Goal: Information Seeking & Learning: Learn about a topic

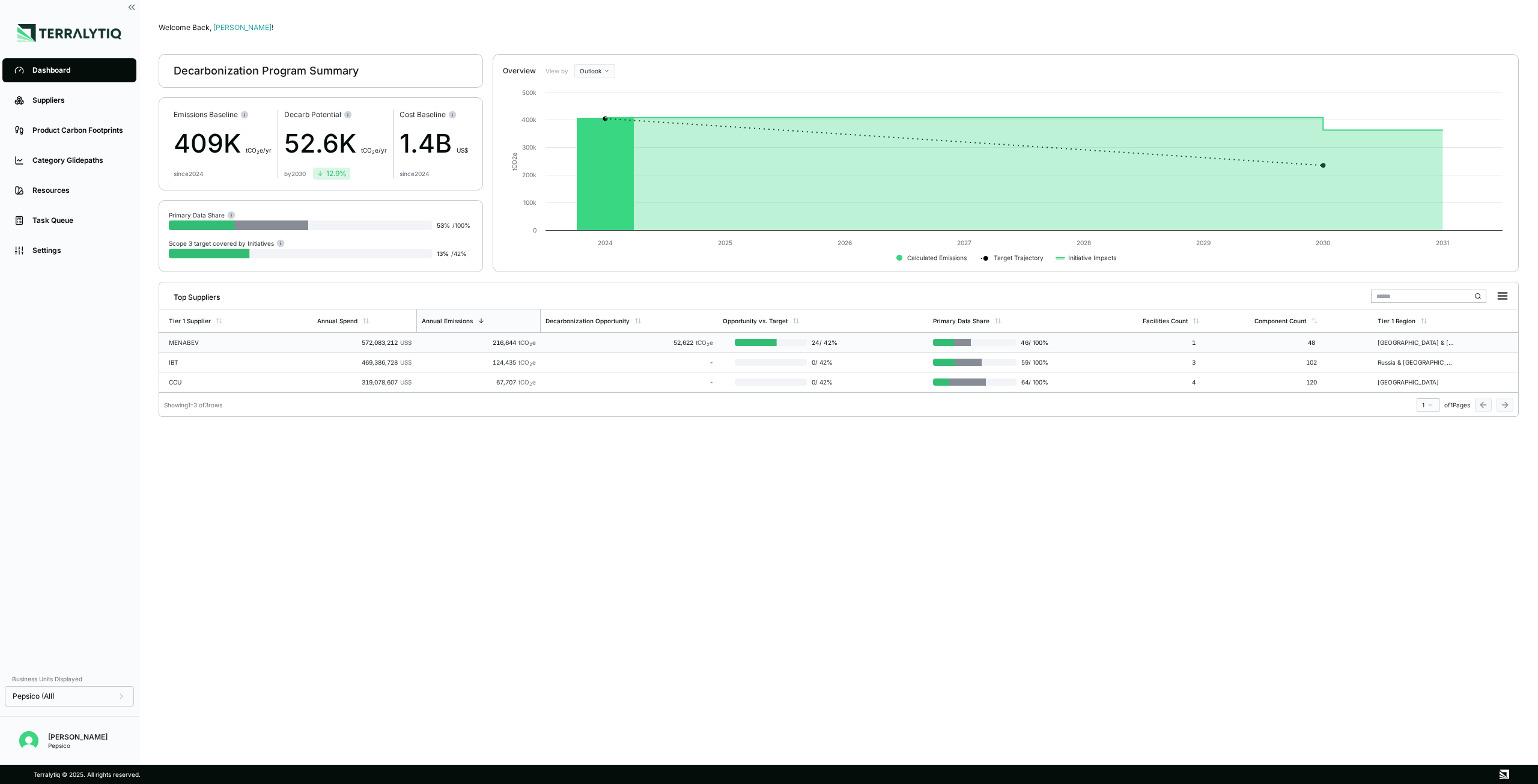
click at [757, 342] on div at bounding box center [740, 342] width 72 height 7
click at [188, 382] on div "CCU" at bounding box center [207, 382] width 77 height 7
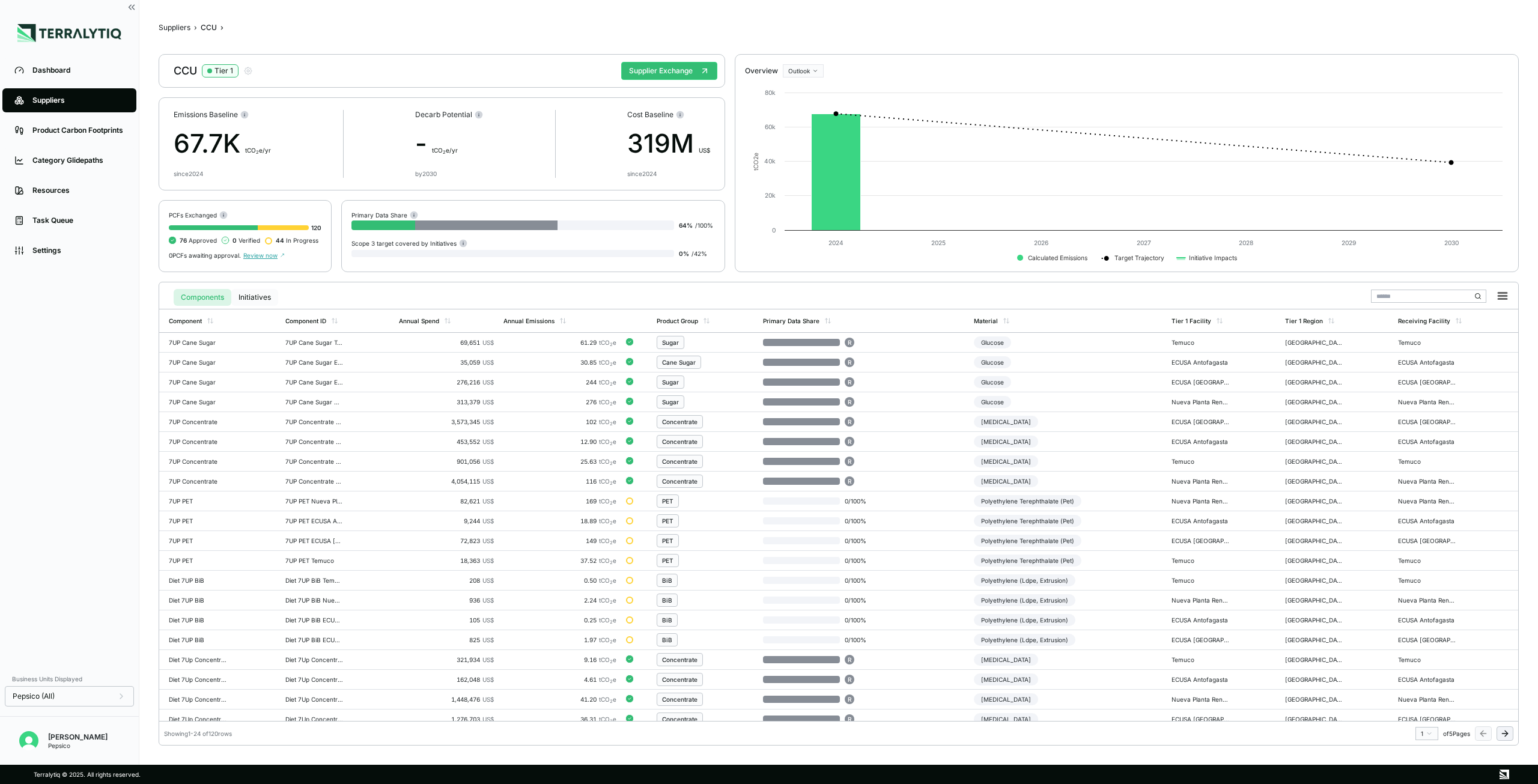
click at [264, 299] on button "Initiatives" at bounding box center [254, 297] width 47 height 17
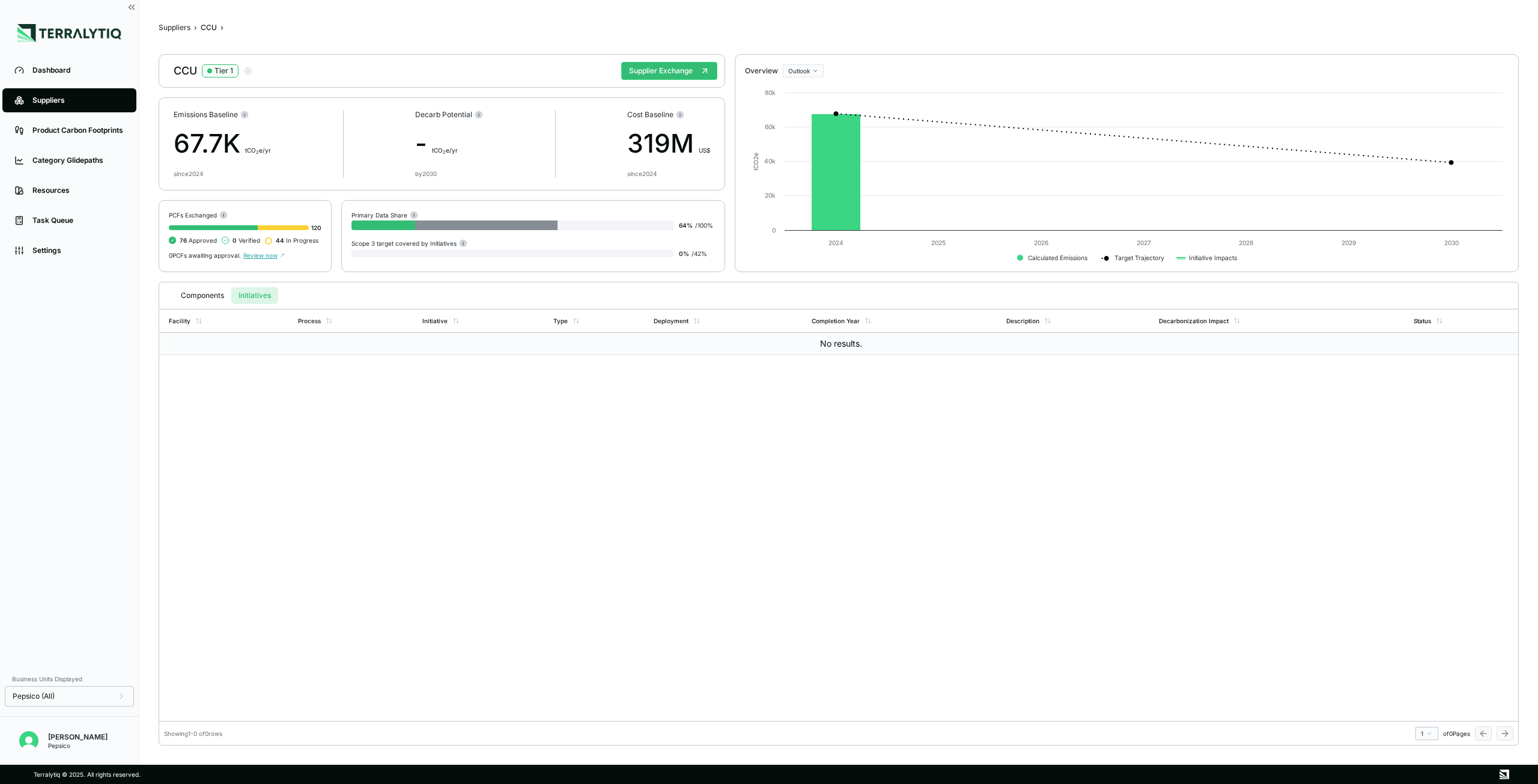
click at [278, 336] on td "No results." at bounding box center [839, 343] width 1359 height 22
drag, startPoint x: 266, startPoint y: 349, endPoint x: 273, endPoint y: 341, distance: 10.6
click at [268, 349] on td "No results." at bounding box center [839, 343] width 1359 height 22
click at [833, 349] on td "No results." at bounding box center [839, 343] width 1359 height 22
click at [212, 294] on button "Components" at bounding box center [203, 295] width 58 height 17
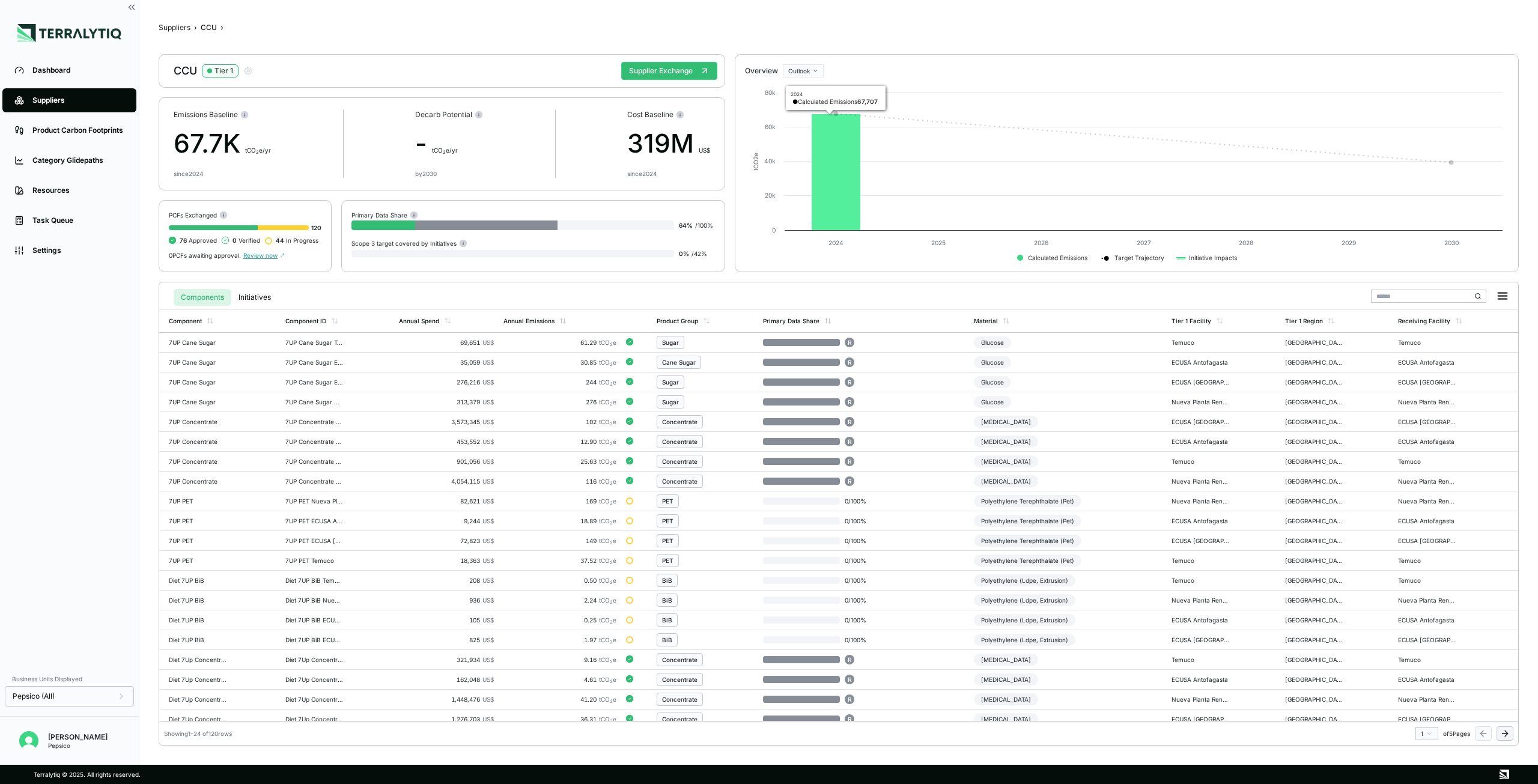
click at [848, 170] on icon at bounding box center [837, 173] width 49 height 117
click at [794, 67] on html "Dashboard Suppliers Product Carbon Footprints Category Glidepaths Resources Tas…" at bounding box center [769, 392] width 1538 height 784
click at [762, 70] on html "Dashboard Suppliers Product Carbon Footprints Category Glidepaths Resources Tas…" at bounding box center [769, 392] width 1538 height 784
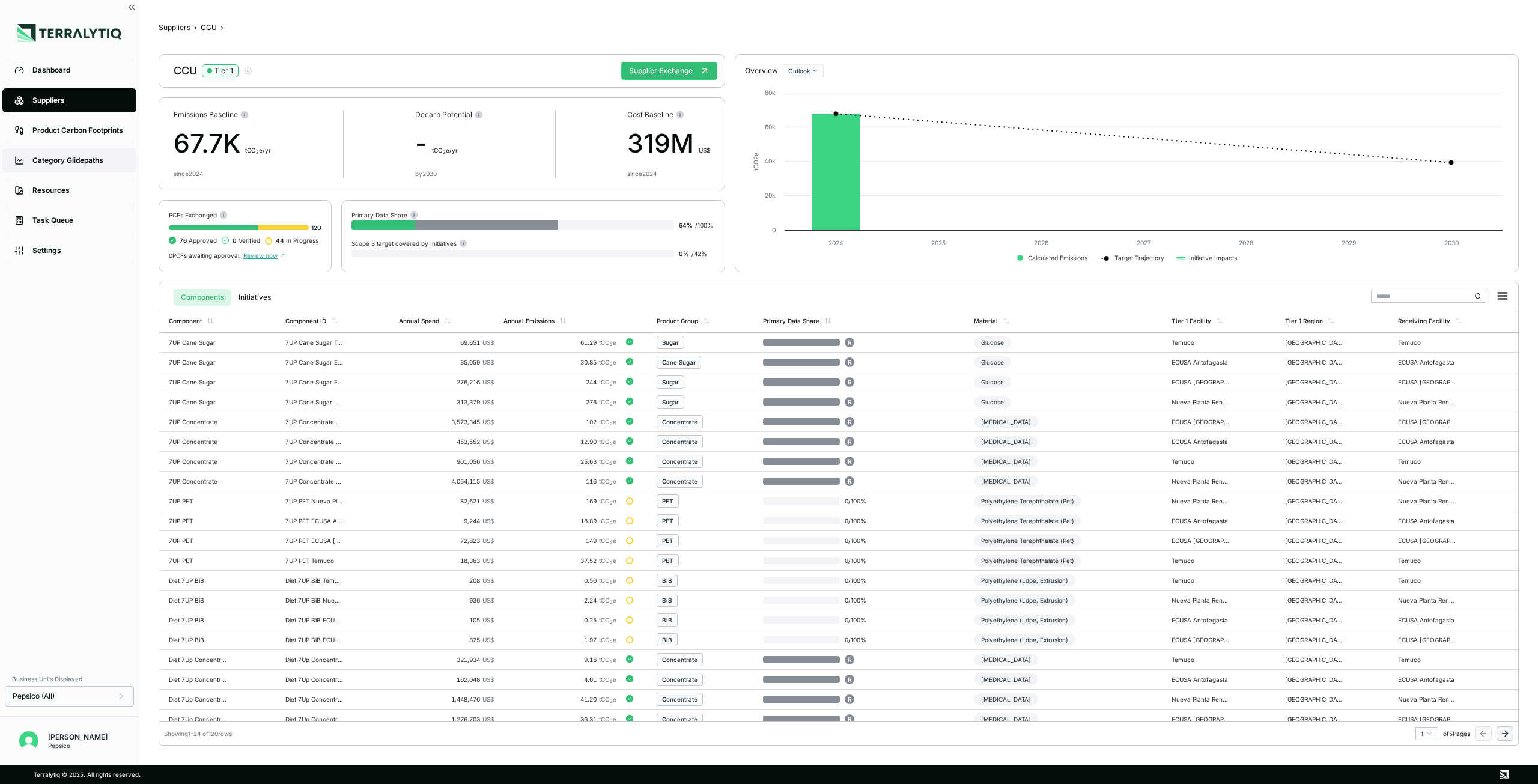
click at [46, 171] on link "Category Glidepaths" at bounding box center [69, 160] width 134 height 24
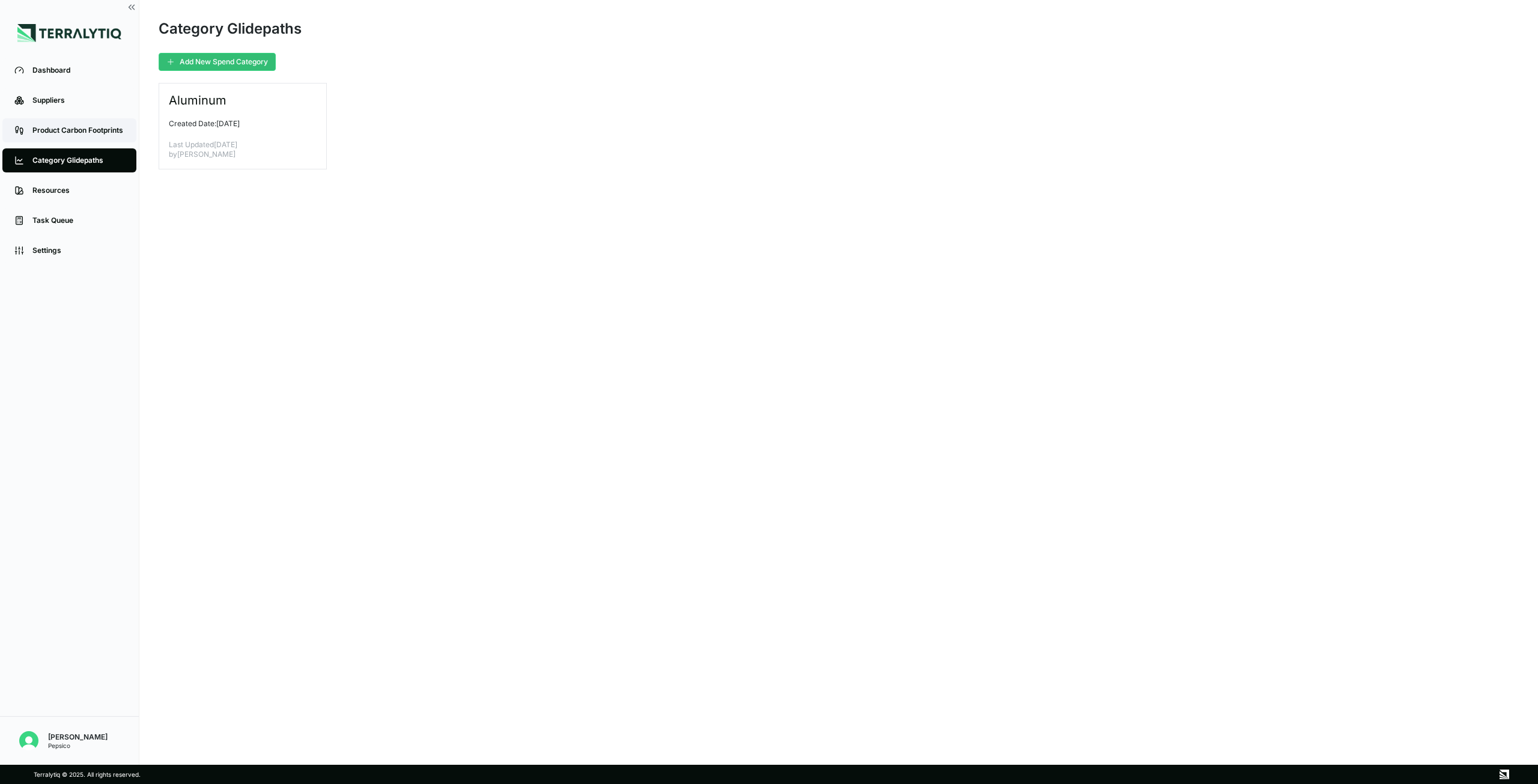
click at [50, 128] on div "Product Carbon Footprints" at bounding box center [79, 130] width 92 height 9
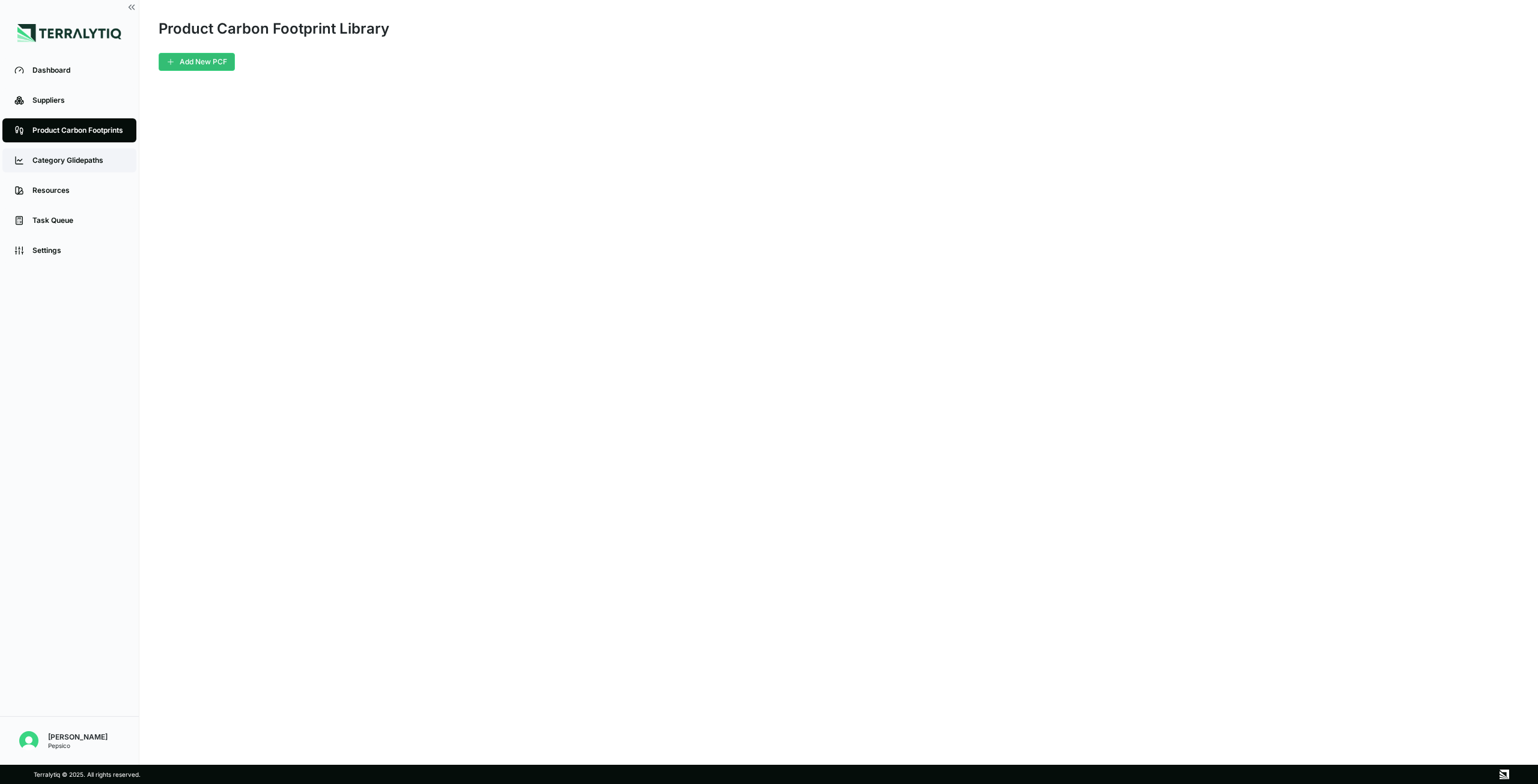
click at [65, 160] on div "Category Glidepaths" at bounding box center [79, 160] width 92 height 9
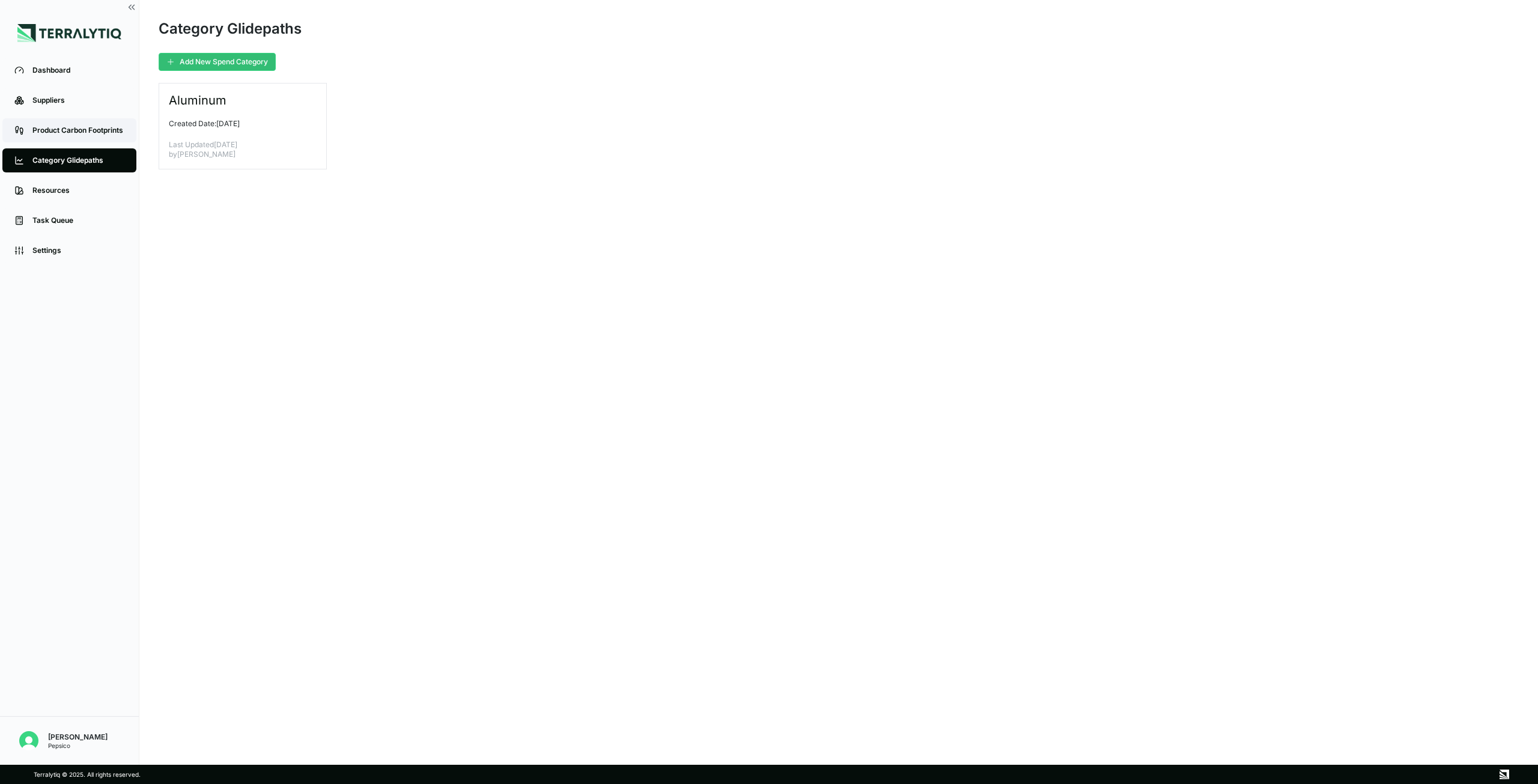
click at [80, 126] on div "Product Carbon Footprints" at bounding box center [79, 130] width 92 height 9
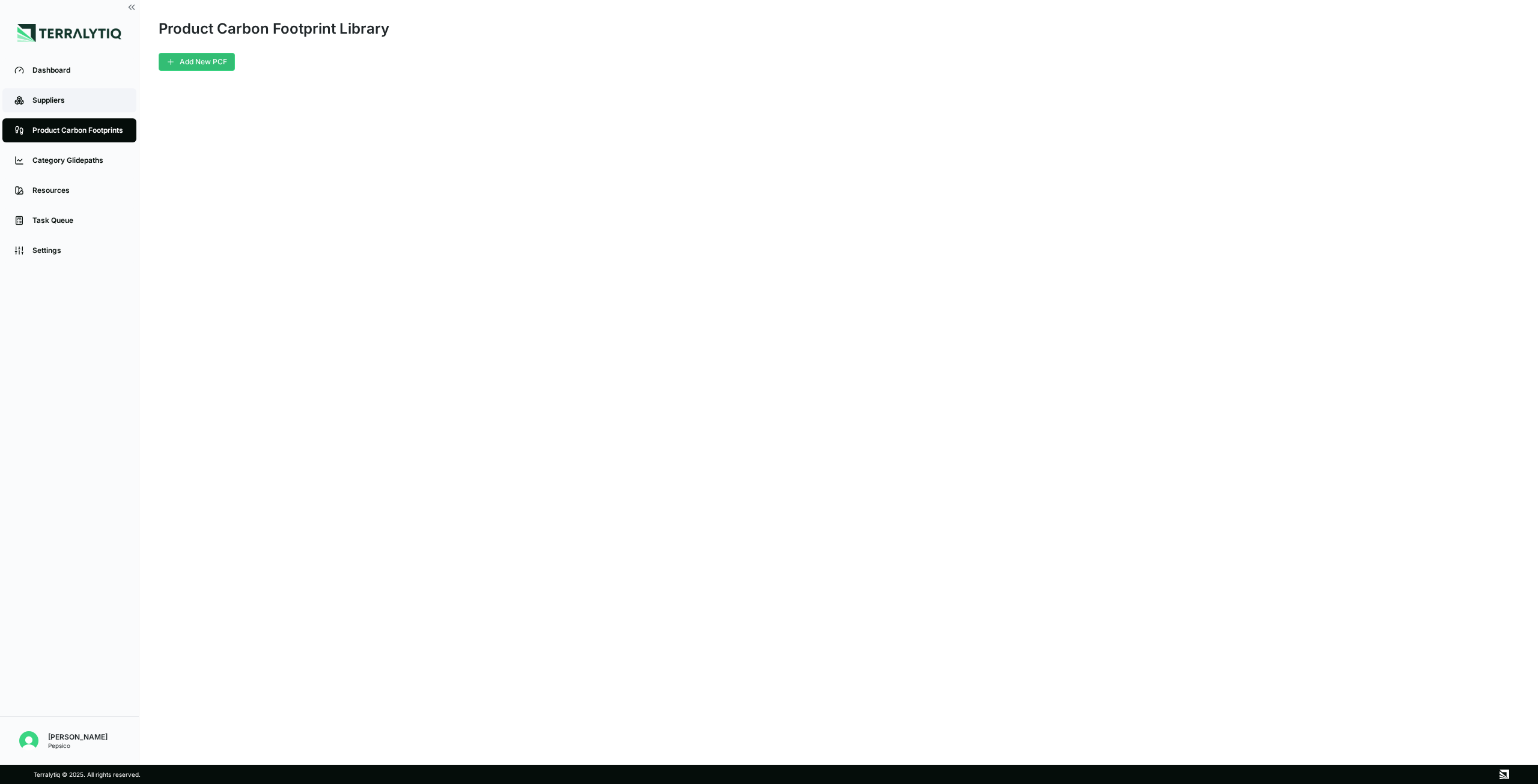
click at [53, 108] on link "Suppliers" at bounding box center [69, 100] width 134 height 24
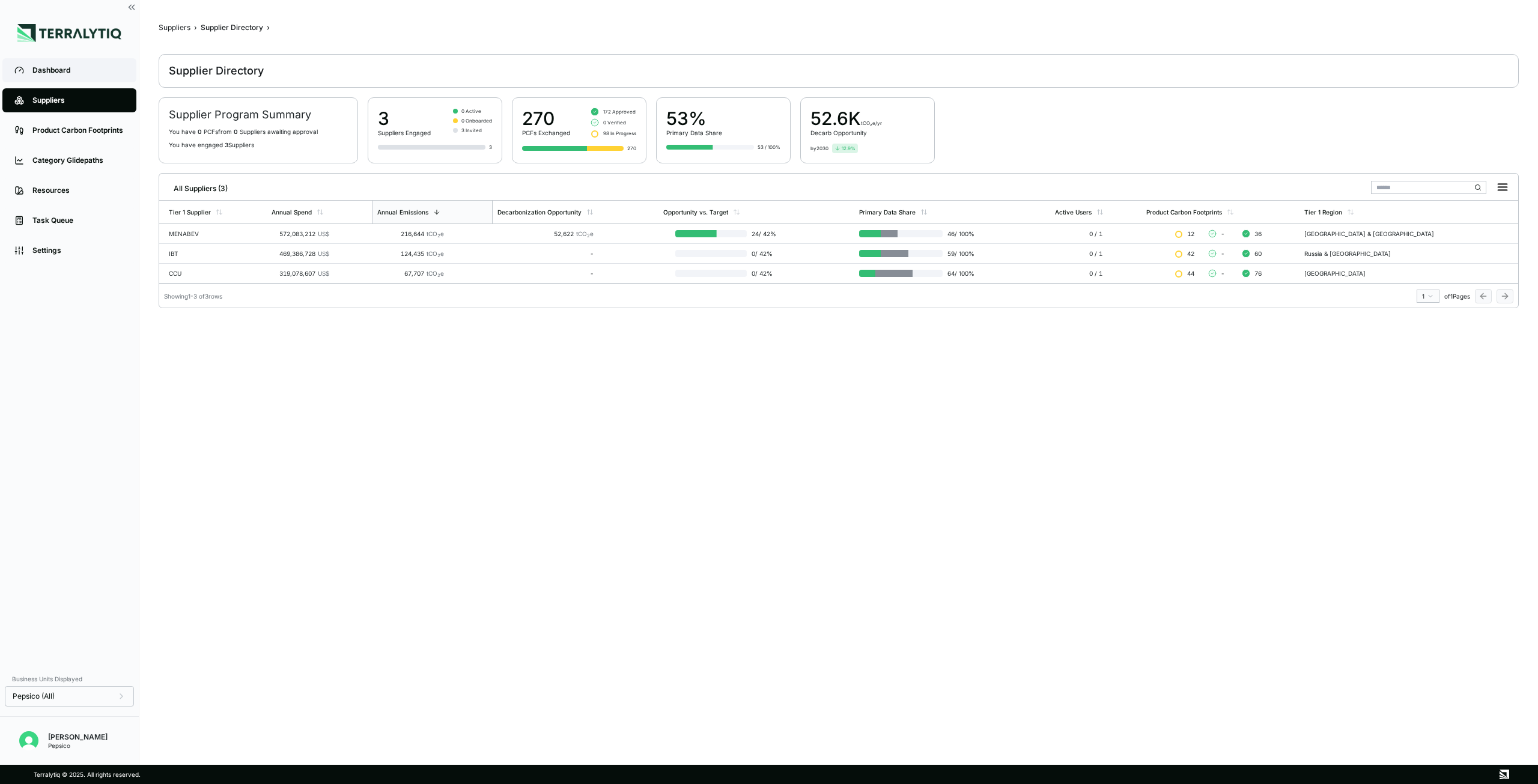
click at [55, 72] on div "Dashboard" at bounding box center [79, 70] width 92 height 9
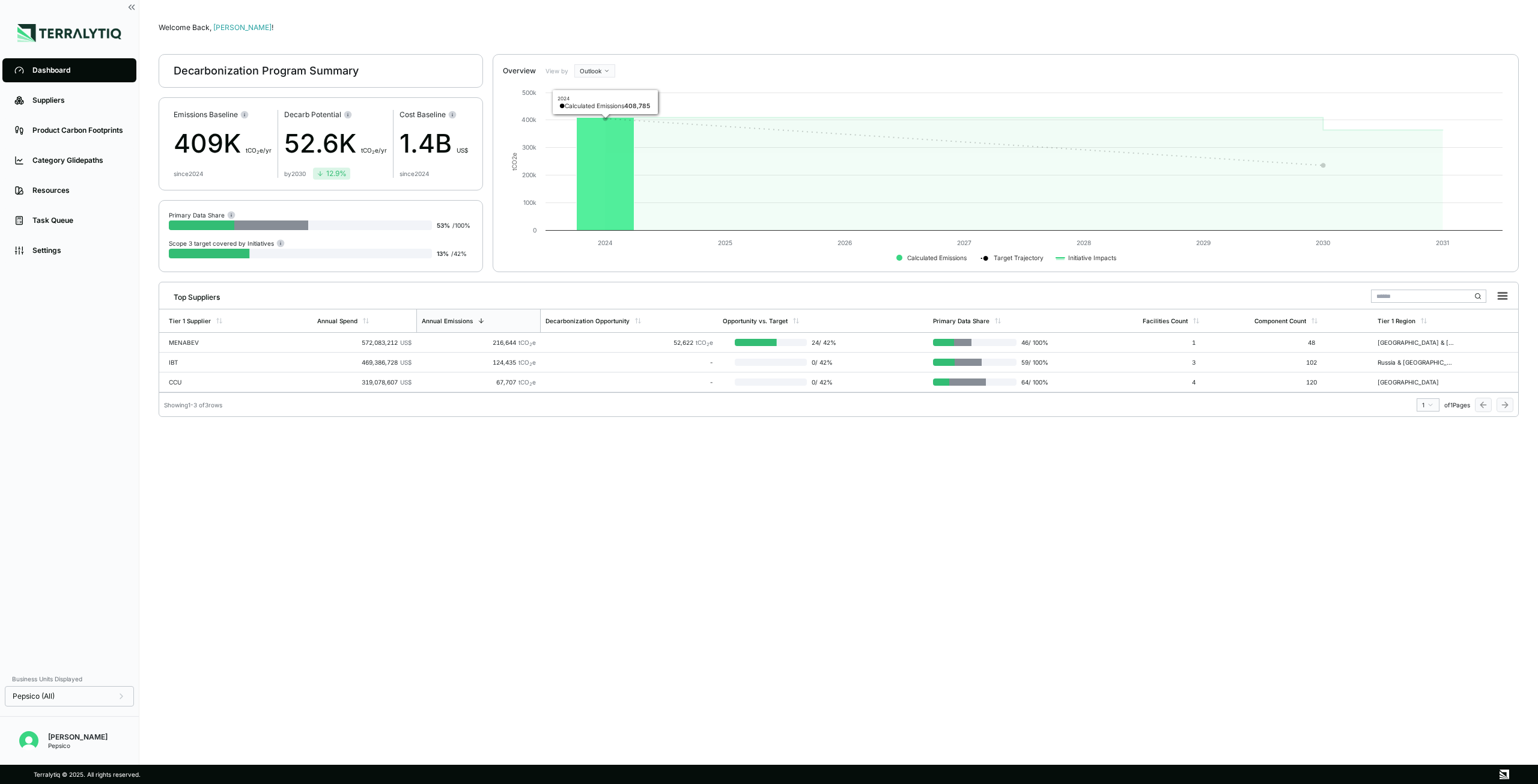
click at [600, 202] on icon at bounding box center [606, 175] width 58 height 113
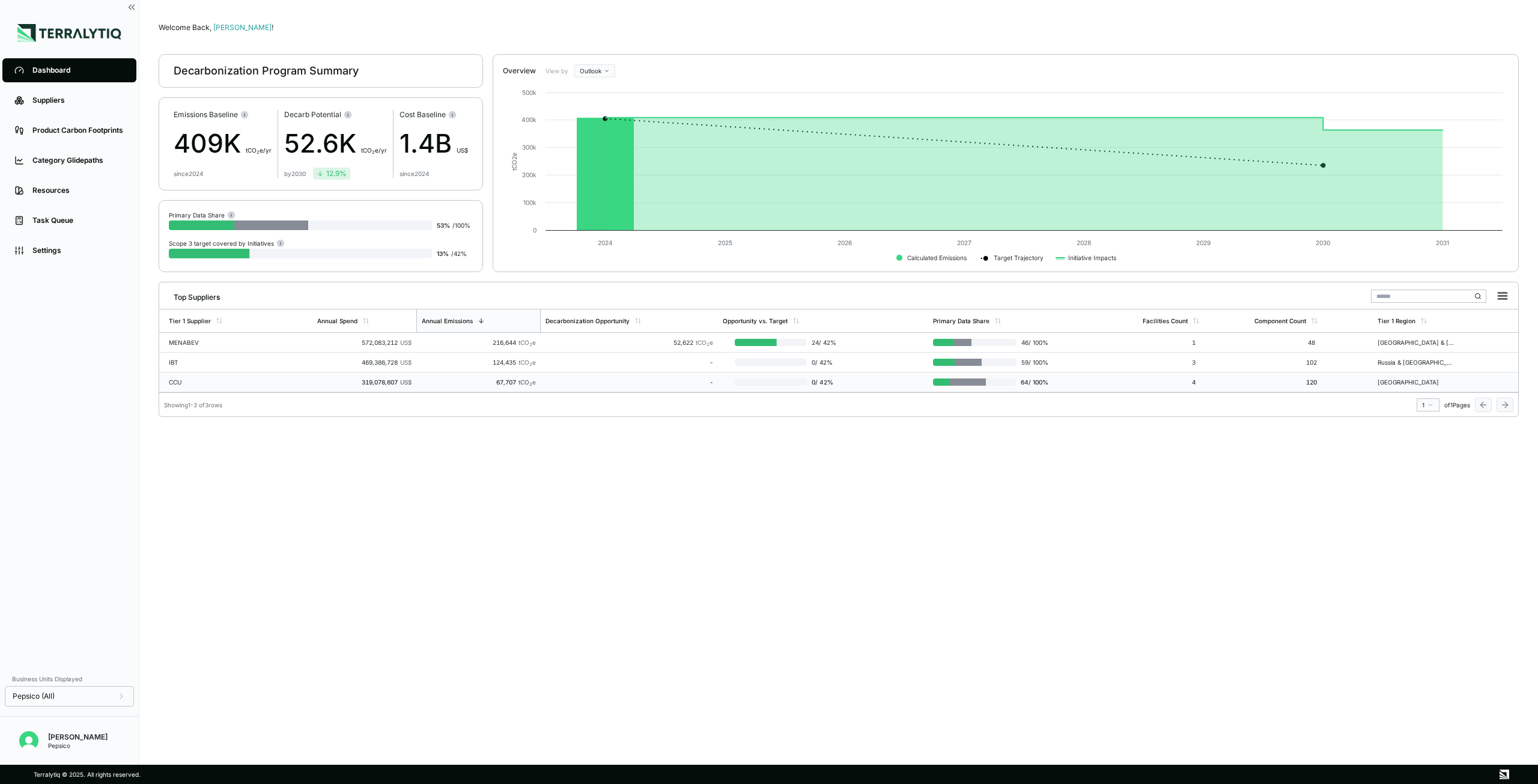
click at [195, 384] on div "CCU" at bounding box center [207, 382] width 77 height 7
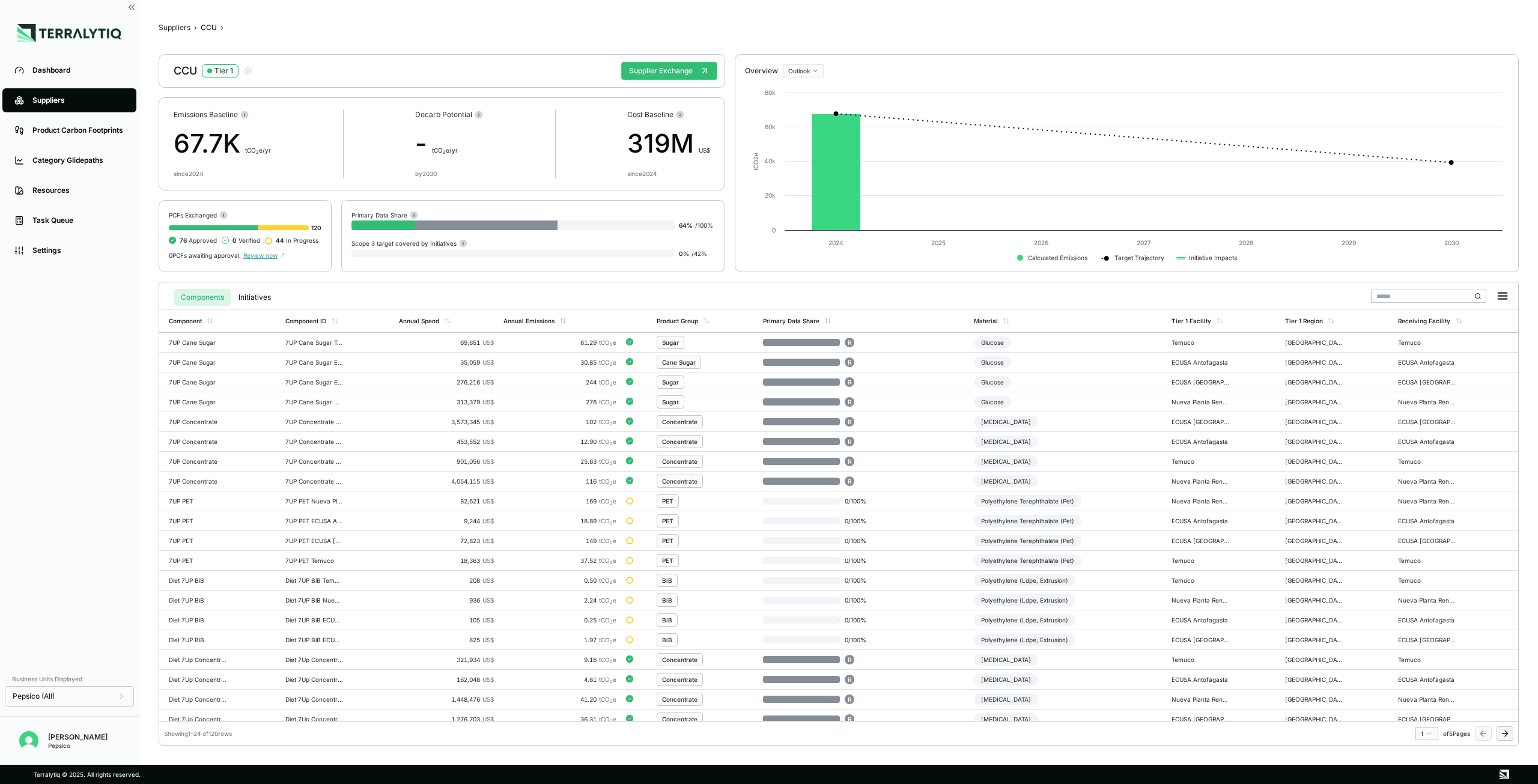
click at [209, 222] on div "PCFs Exchanged 120 76 Approved 0 Verified 44 In Progress 0 PCFs awaiting approv…" at bounding box center [246, 236] width 173 height 72
click at [199, 139] on div "67.7K t CO 2 e/yr" at bounding box center [222, 143] width 97 height 38
click at [480, 224] on div "64 % / 100 %" at bounding box center [533, 225] width 364 height 12
drag, startPoint x: 391, startPoint y: 228, endPoint x: 420, endPoint y: 230, distance: 29.1
click at [398, 228] on div at bounding box center [383, 225] width 63 height 9
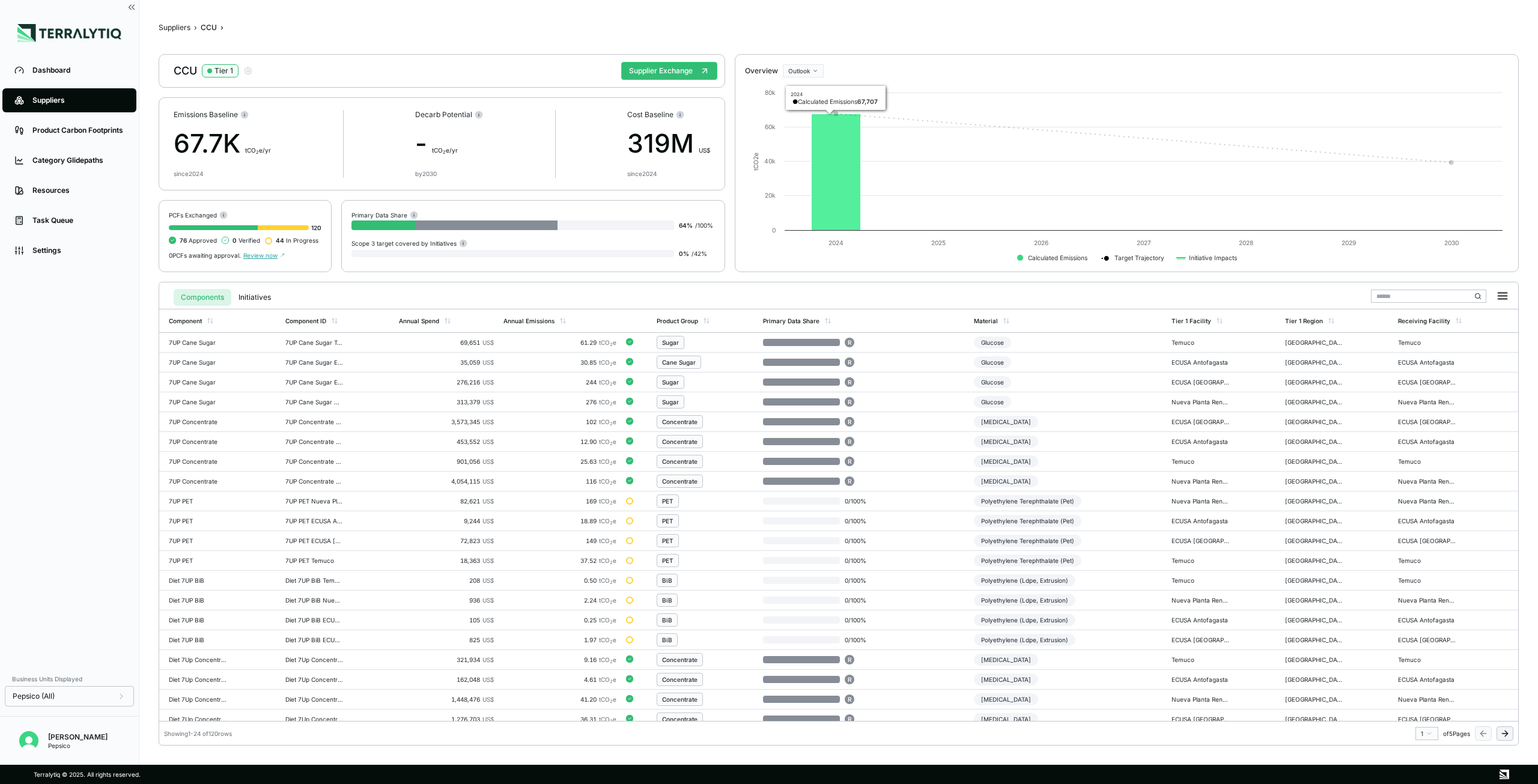
click at [850, 190] on icon at bounding box center [837, 173] width 49 height 117
click at [847, 185] on icon at bounding box center [837, 173] width 49 height 117
click at [372, 230] on div at bounding box center [383, 225] width 63 height 9
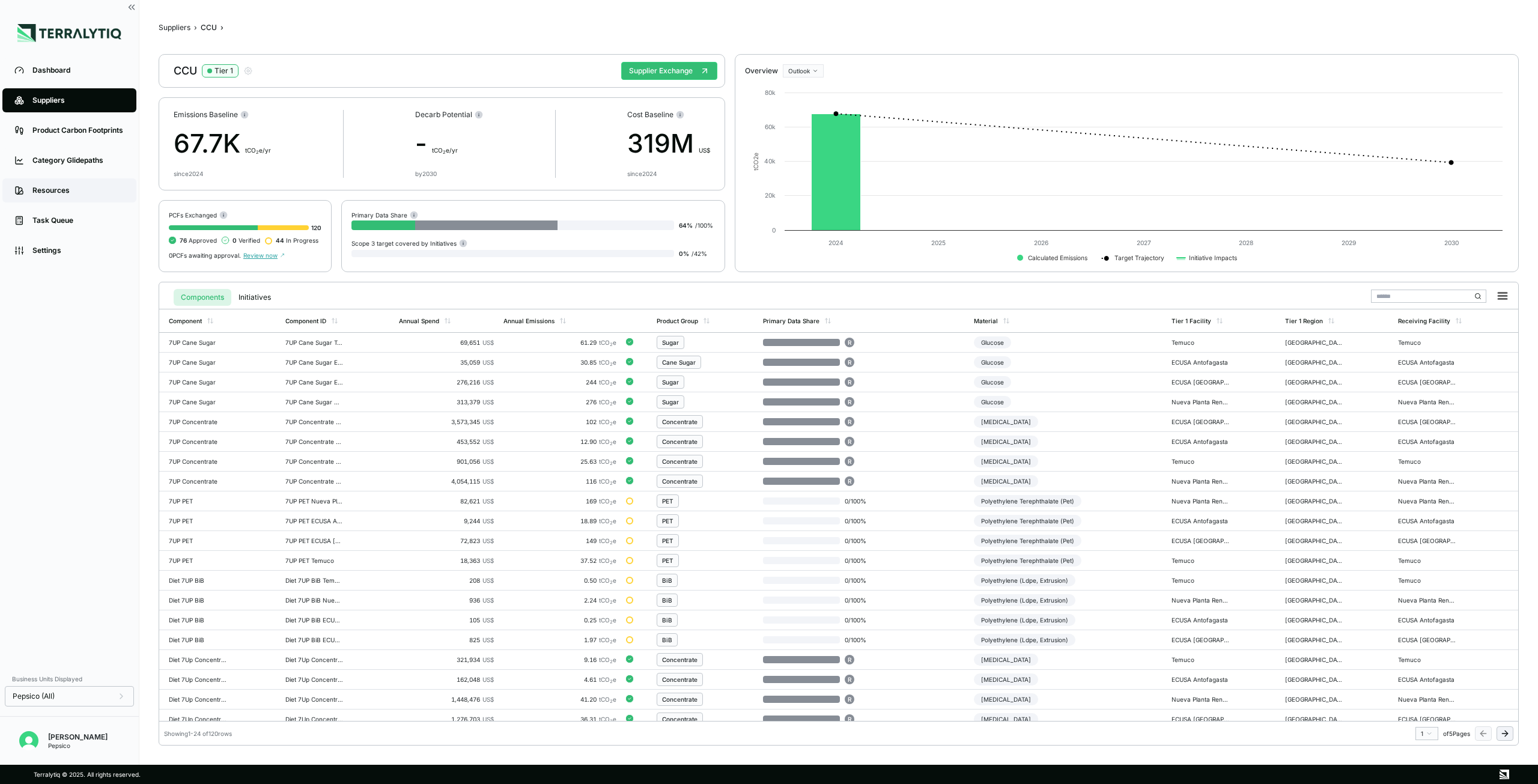
click at [57, 190] on div "Resources" at bounding box center [79, 190] width 92 height 9
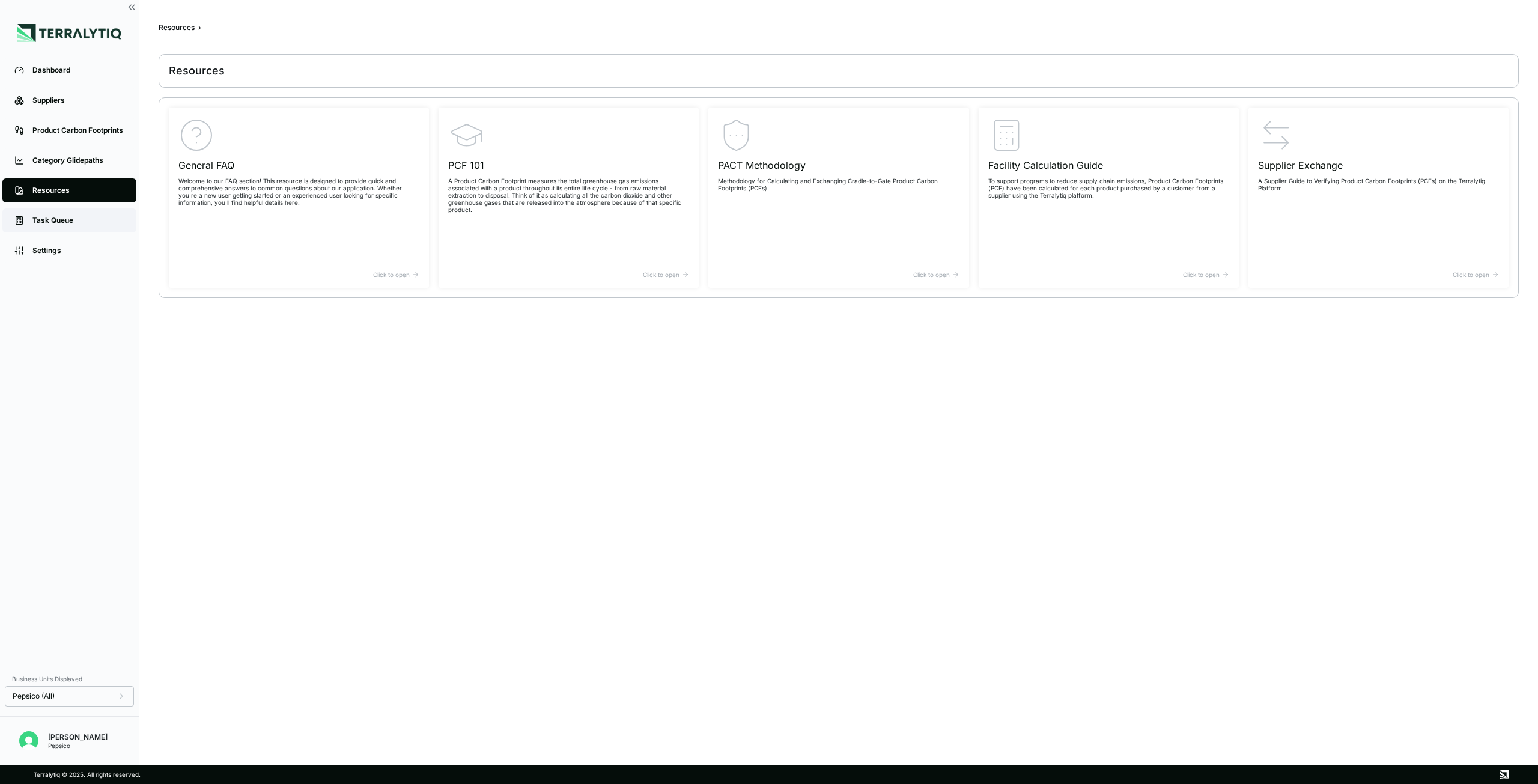
click at [50, 223] on div "Task Queue" at bounding box center [79, 220] width 92 height 9
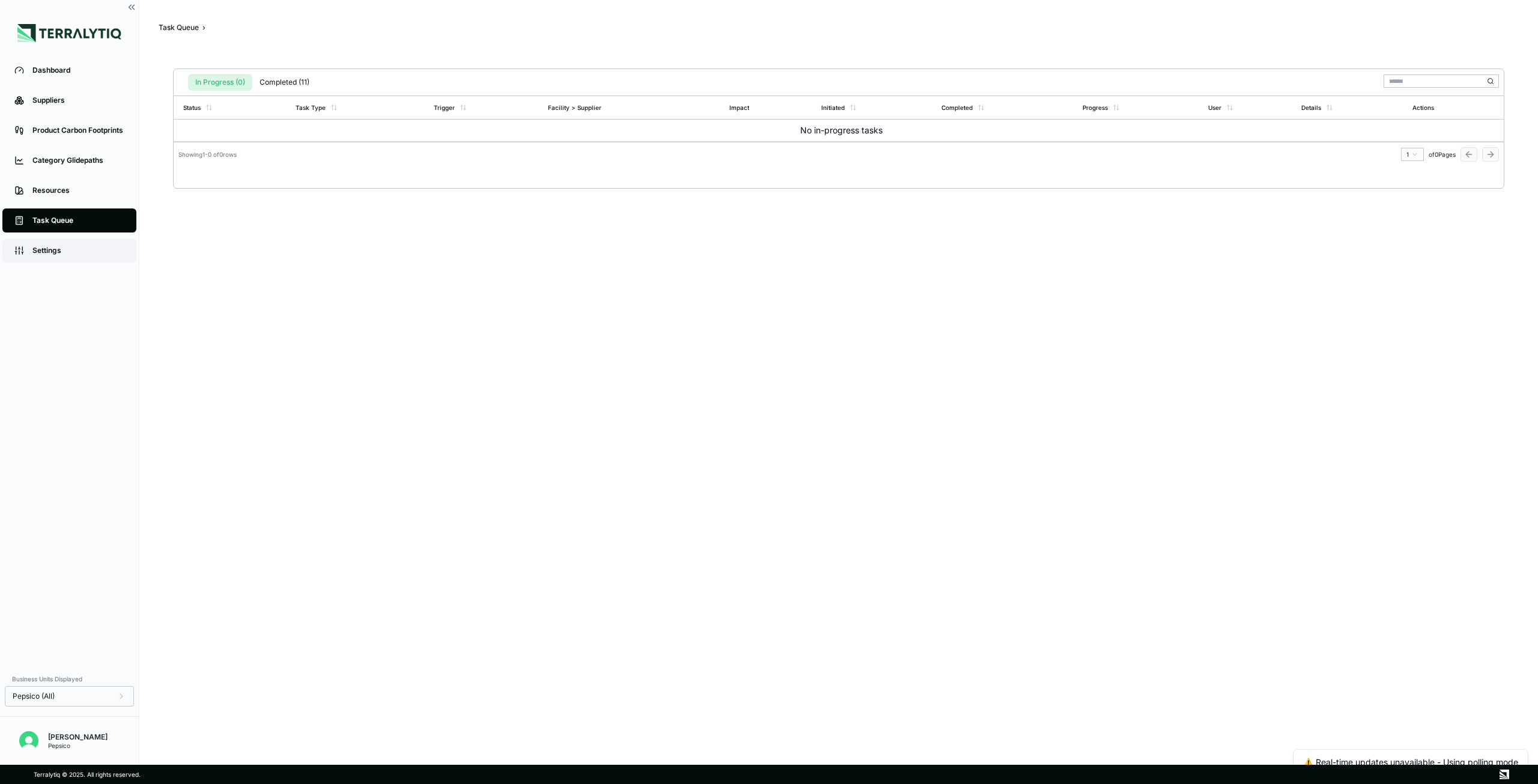
click at [52, 250] on div "Settings" at bounding box center [79, 250] width 92 height 9
click at [54, 74] on div "Dashboard" at bounding box center [79, 70] width 92 height 9
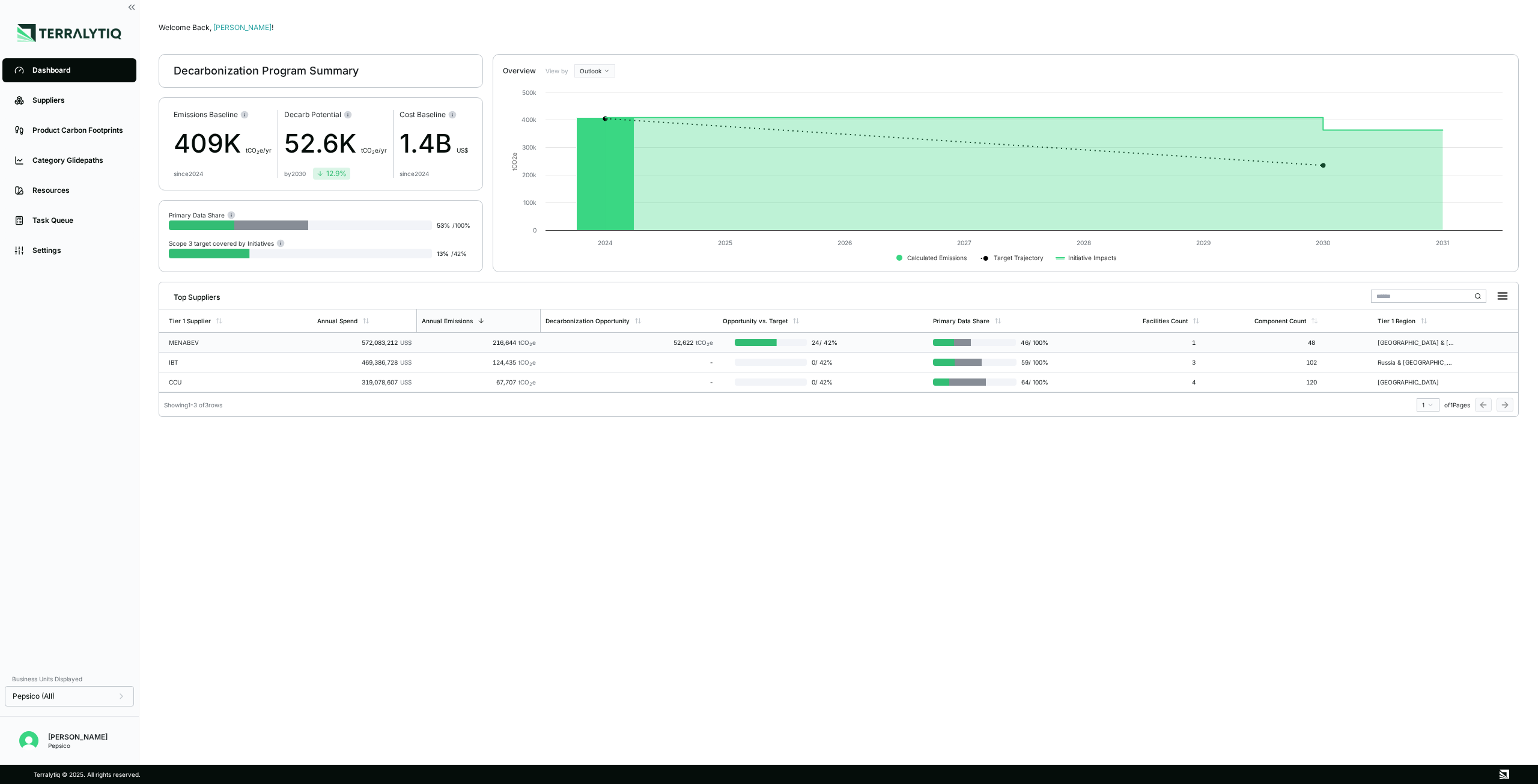
click at [183, 338] on td "MENABEV" at bounding box center [236, 343] width 153 height 20
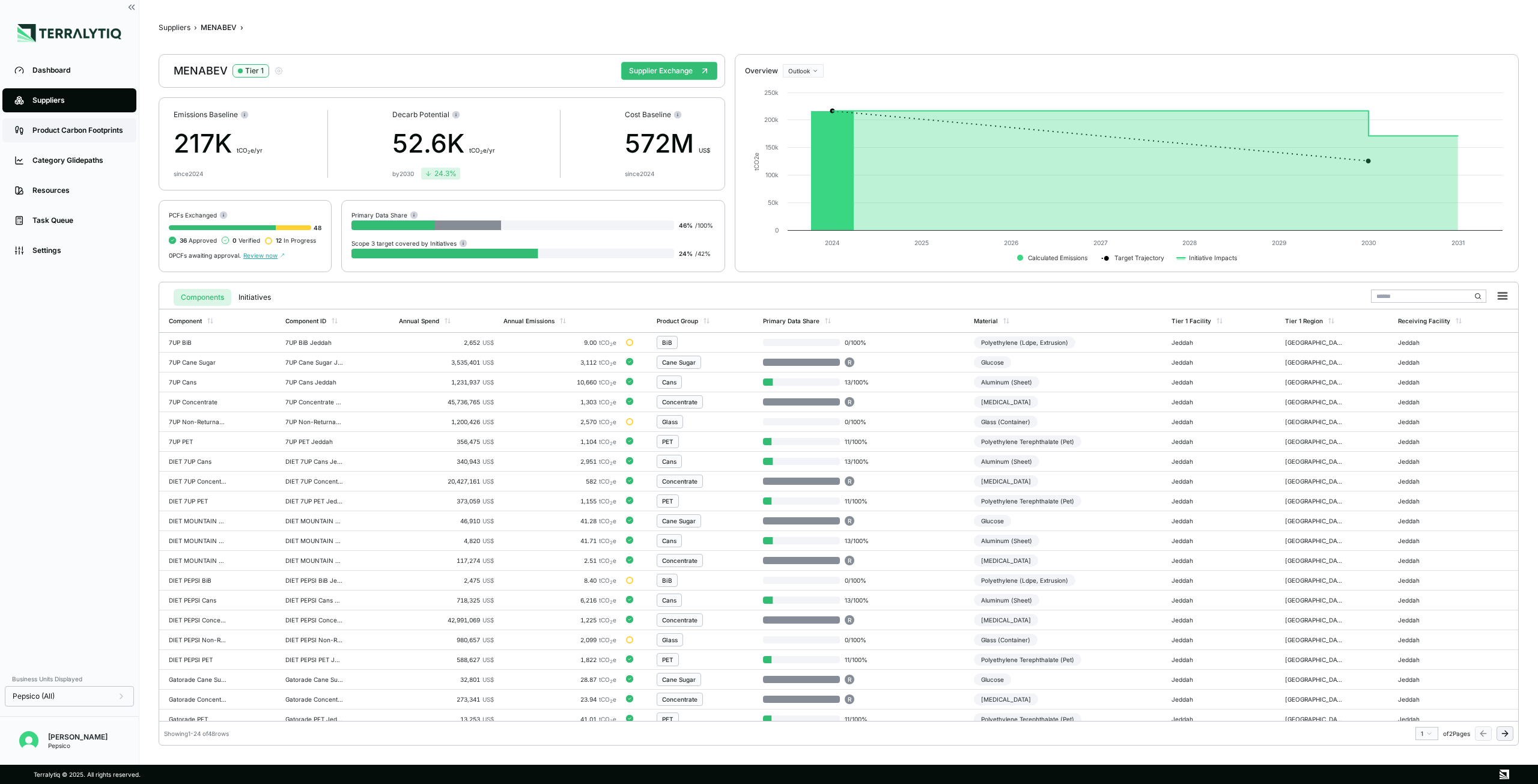
click at [53, 131] on div "Product Carbon Footprints" at bounding box center [79, 130] width 92 height 9
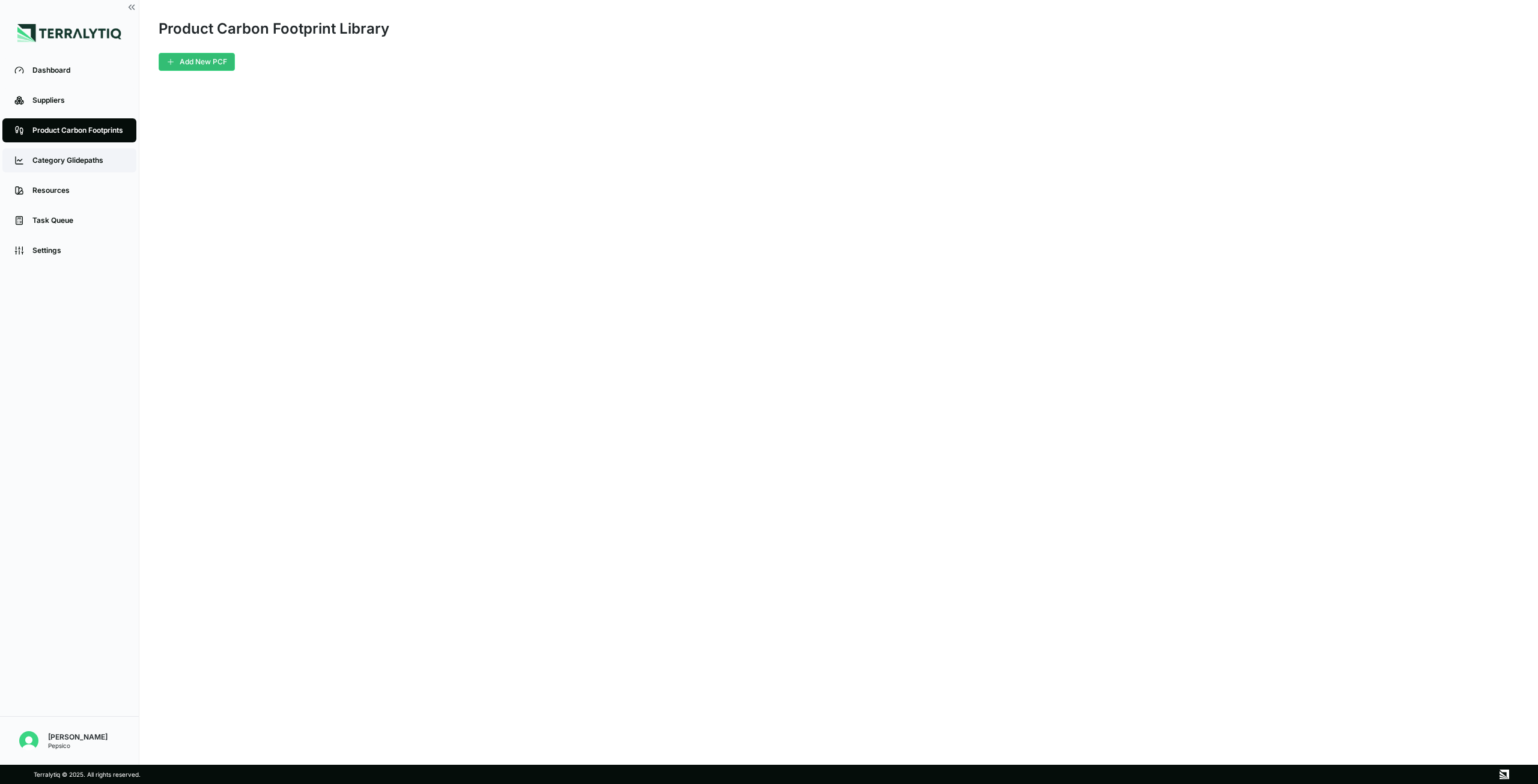
click at [36, 166] on link "Category Glidepaths" at bounding box center [69, 160] width 134 height 24
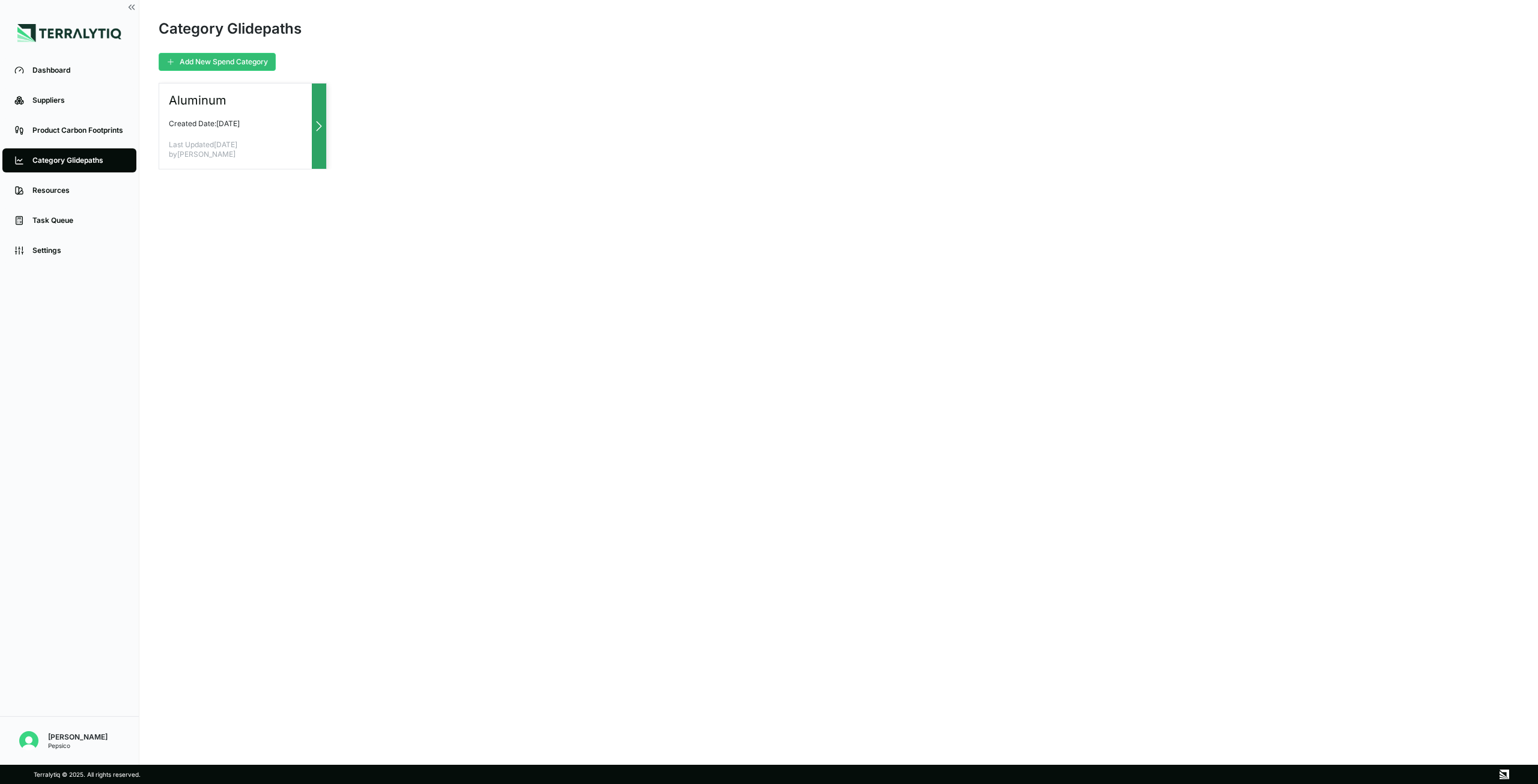
click at [174, 103] on h3 "Aluminum" at bounding box center [198, 100] width 59 height 14
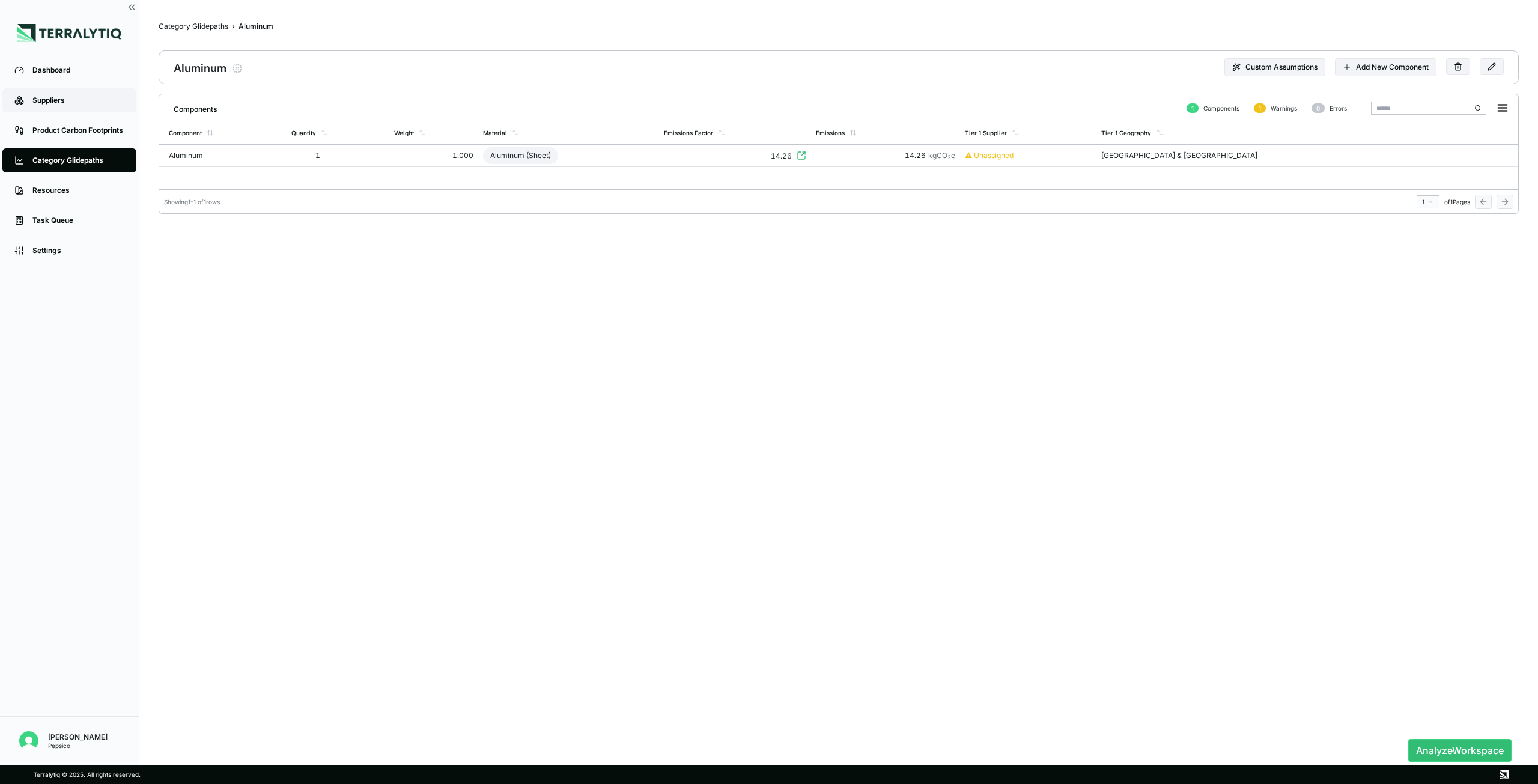
click at [42, 95] on div "Suppliers" at bounding box center [79, 100] width 92 height 9
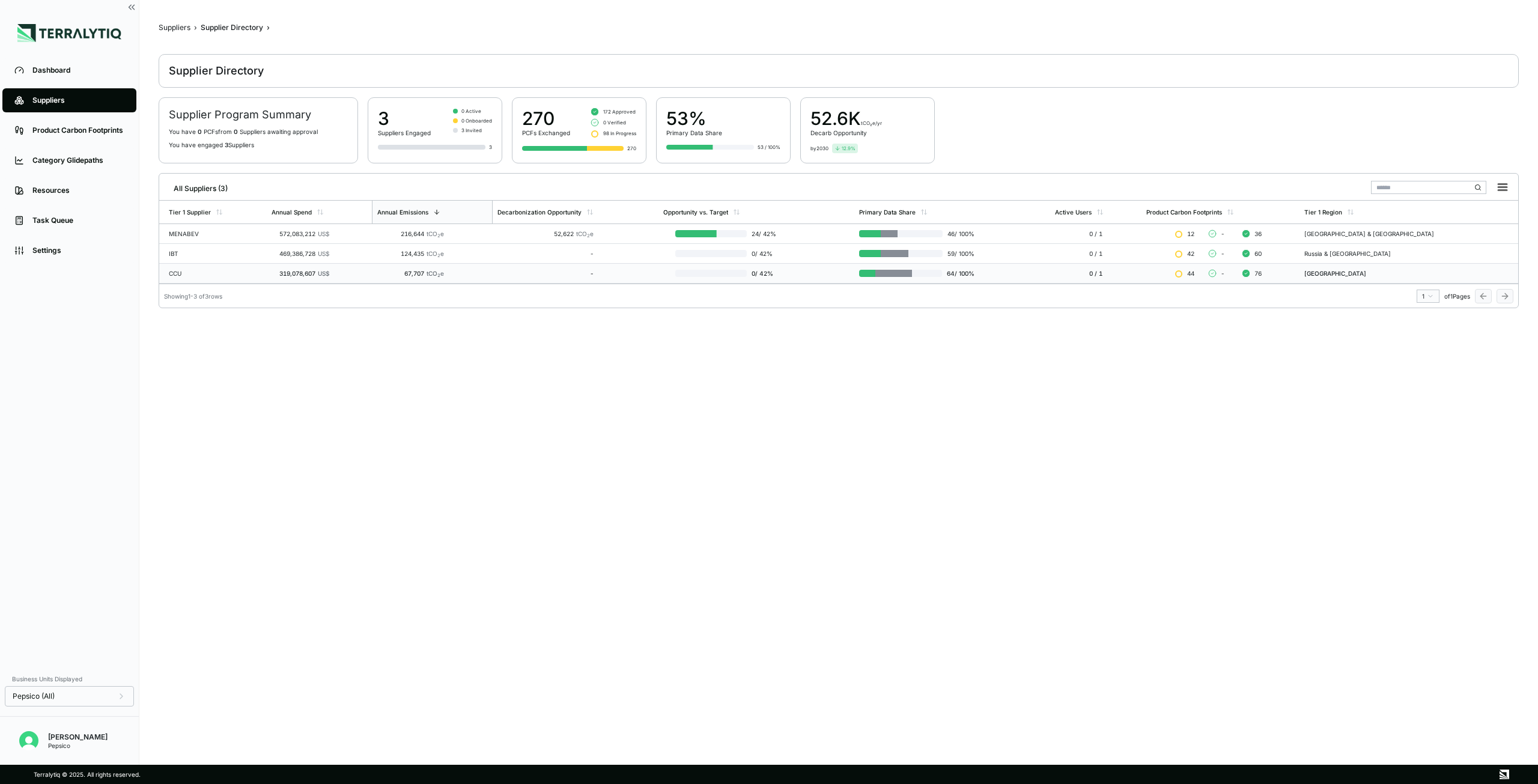
click at [190, 270] on div "CCU" at bounding box center [215, 273] width 93 height 7
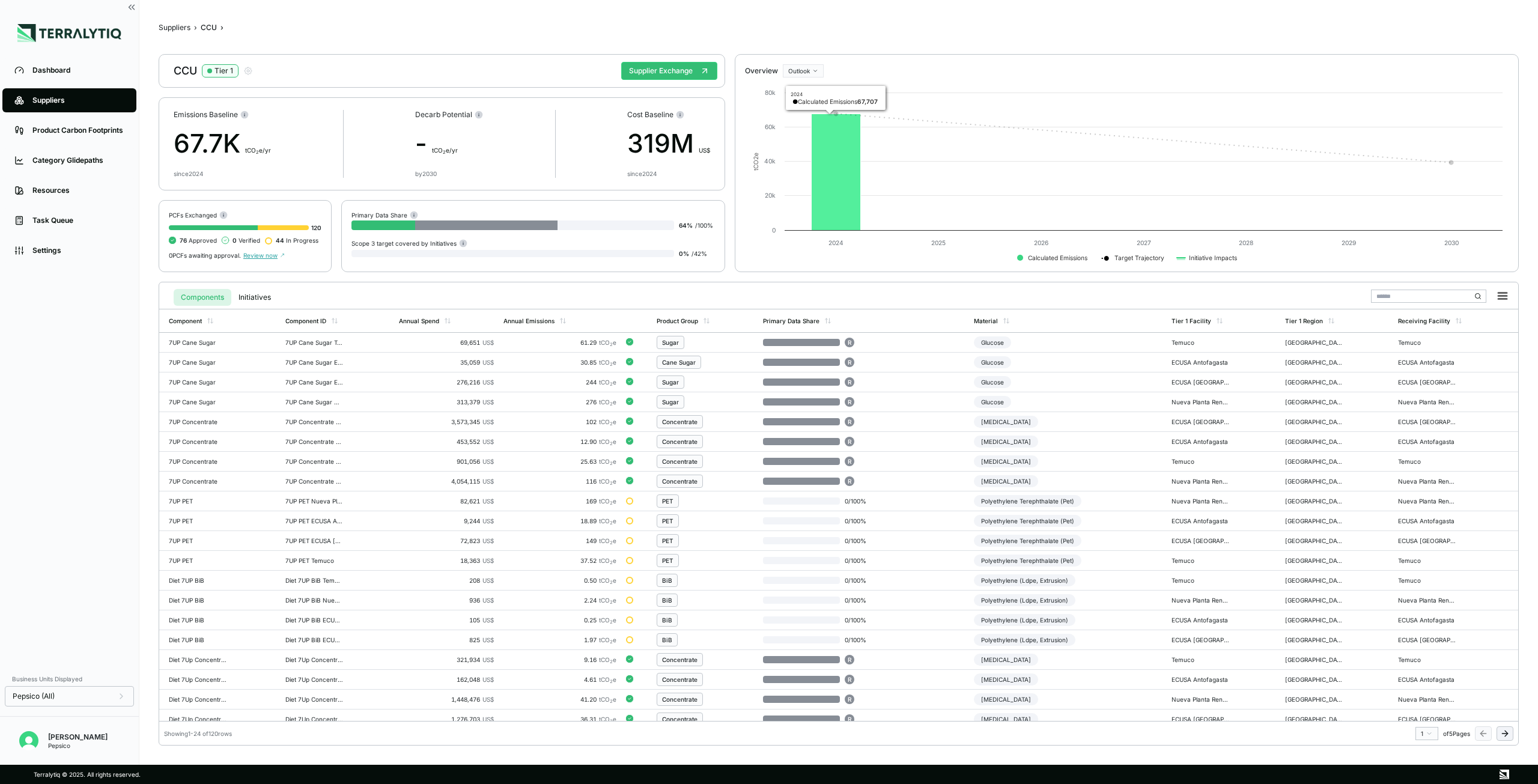
click at [840, 196] on icon at bounding box center [837, 173] width 49 height 117
click at [1128, 257] on text "Target Trajectory" at bounding box center [1139, 258] width 50 height 8
click at [1211, 260] on text "Initiative Impacts" at bounding box center [1213, 258] width 48 height 8
click at [1120, 260] on text "Target Trajectory" at bounding box center [1139, 258] width 50 height 8
click at [1206, 254] on text "Initiative Impacts" at bounding box center [1213, 258] width 48 height 8
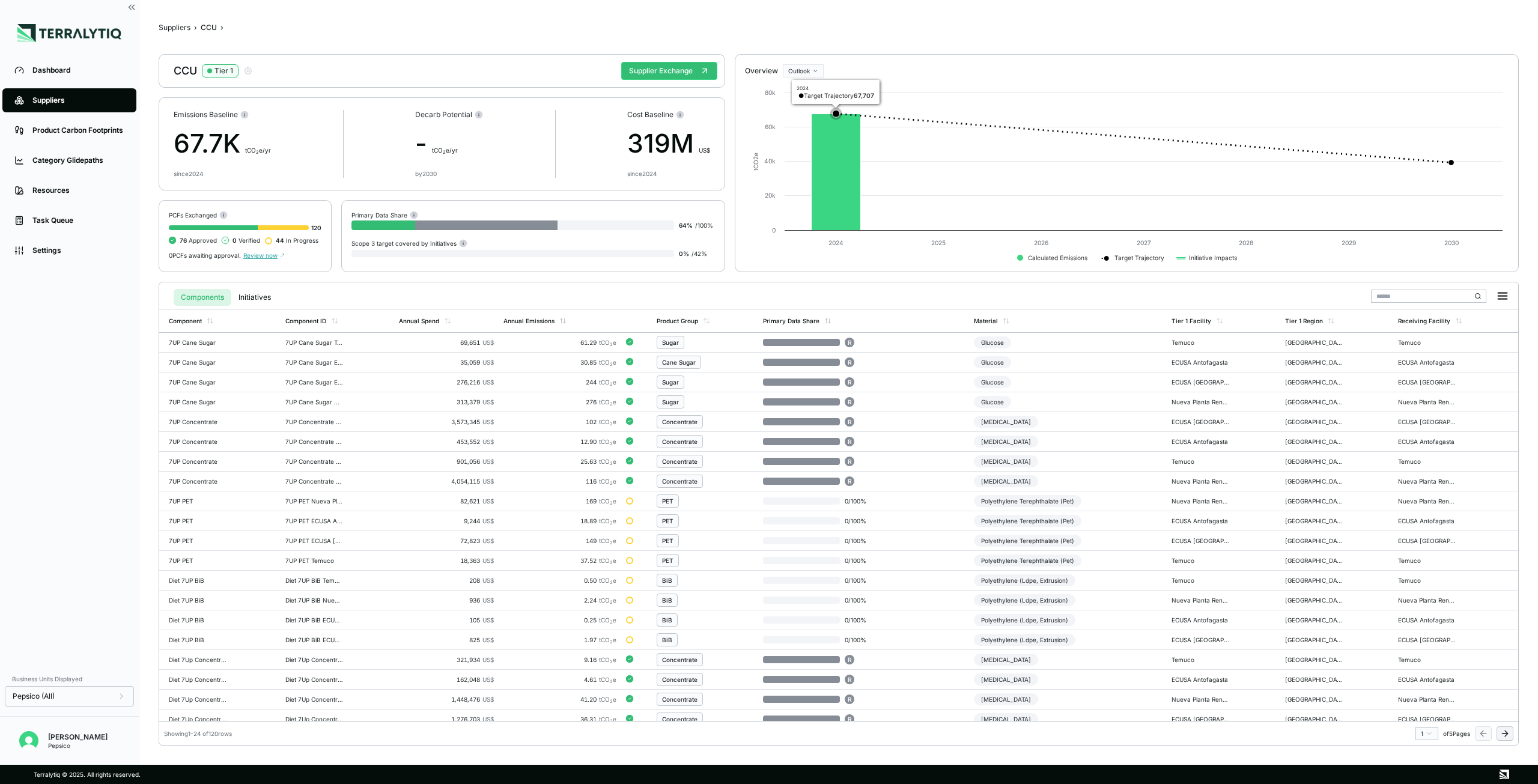
click at [977, 151] on rect at bounding box center [1127, 173] width 764 height 191
click at [801, 75] on html "Dashboard Suppliers Product Carbon Footprints Category Glidepaths Resources Tas…" at bounding box center [769, 392] width 1538 height 784
click at [799, 89] on div "Baseline" at bounding box center [821, 90] width 71 height 14
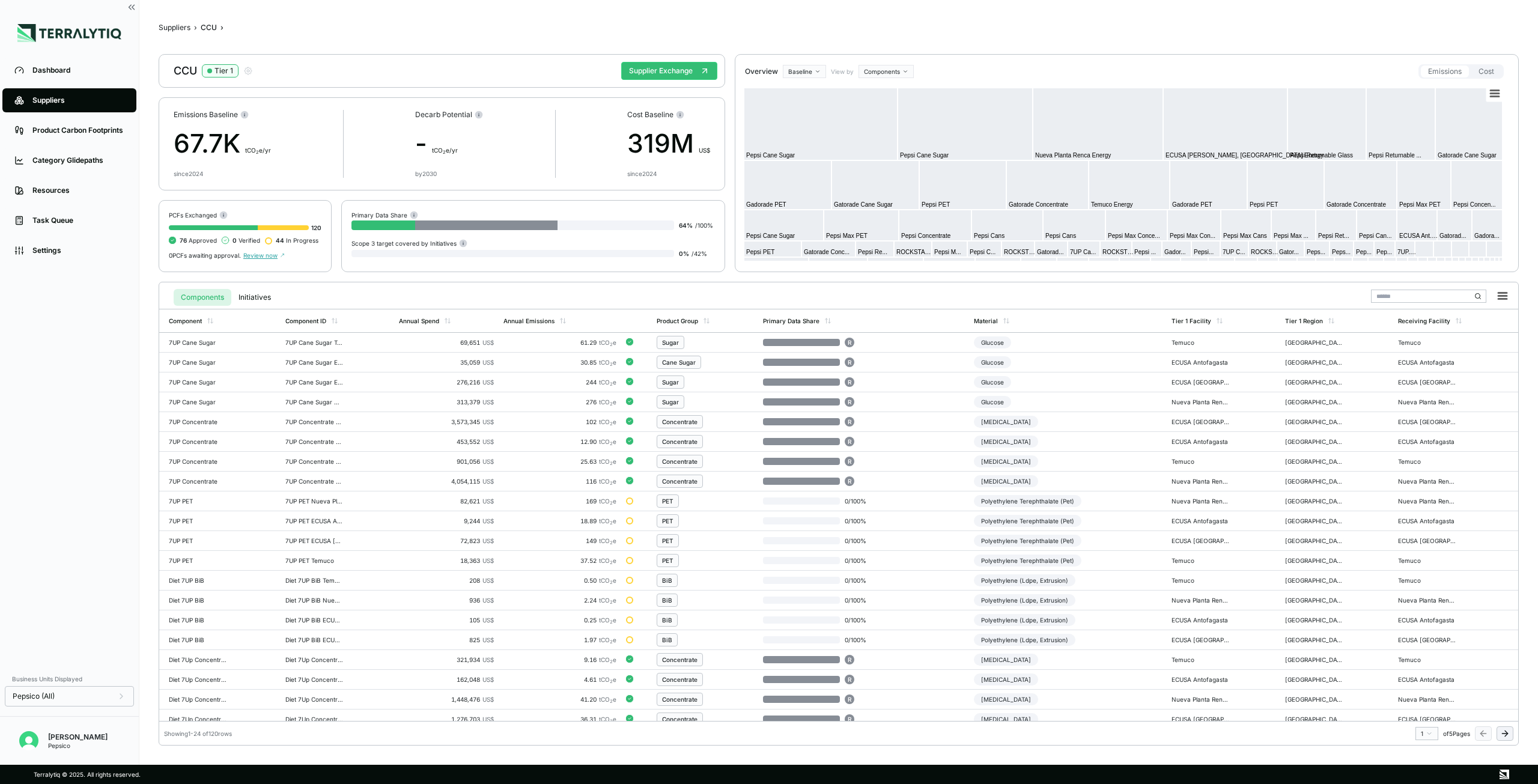
click at [885, 75] on html "Dashboard Suppliers Product Carbon Footprints Category Glidepaths Resources Tas…" at bounding box center [769, 392] width 1538 height 784
click at [883, 90] on div "Components" at bounding box center [896, 91] width 71 height 14
click at [251, 299] on button "Initiatives" at bounding box center [254, 297] width 47 height 17
